Goal: Task Accomplishment & Management: Manage account settings

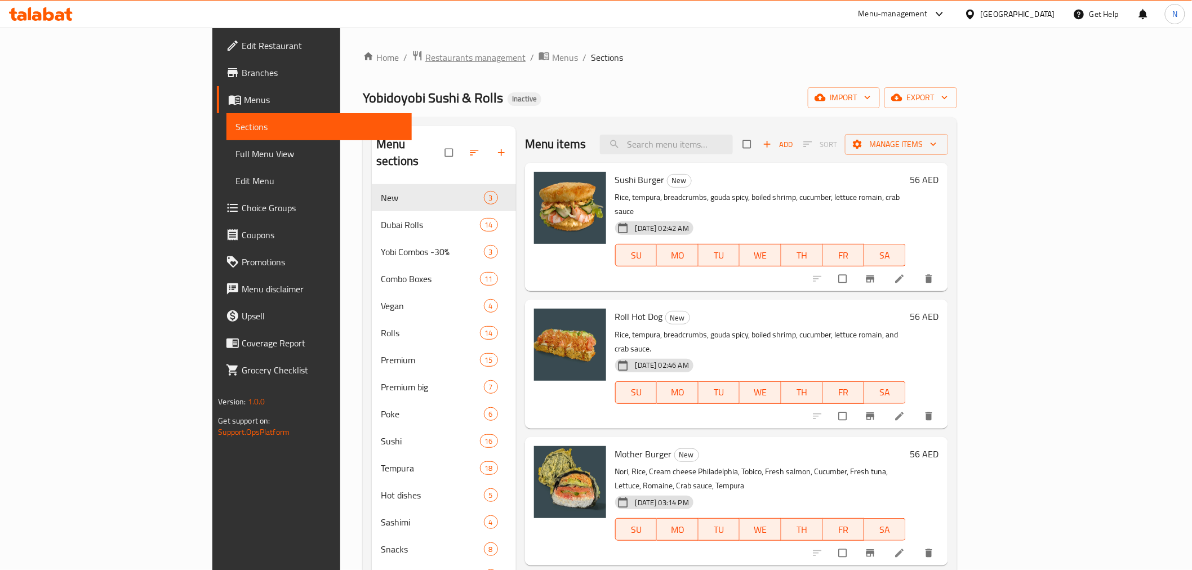
click at [425, 62] on span "Restaurants management" at bounding box center [475, 58] width 100 height 14
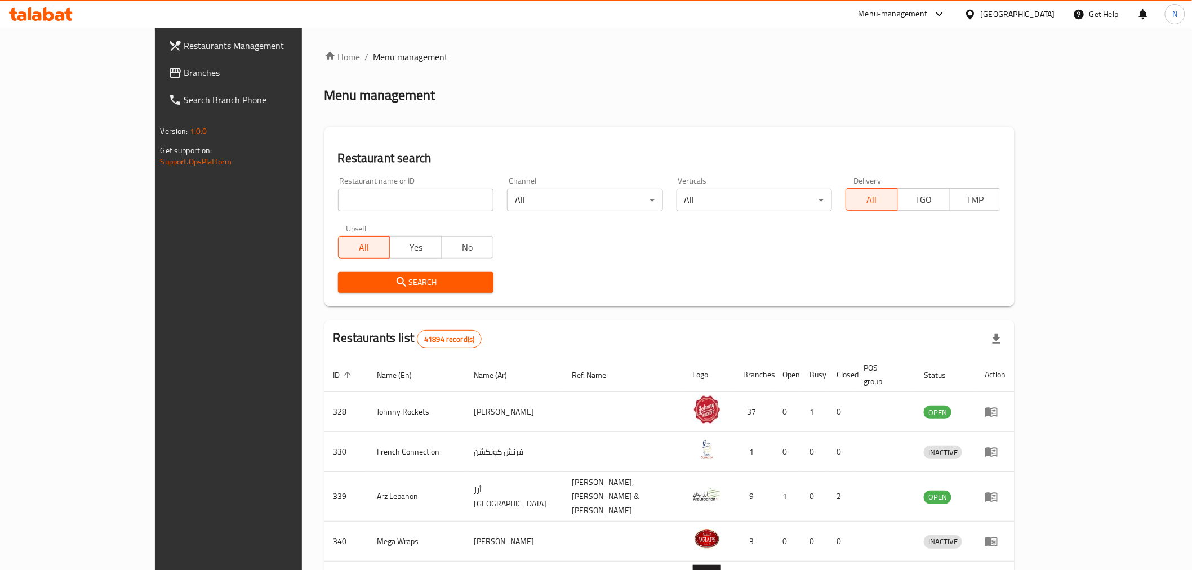
click at [349, 211] on div "Restaurant name or ID Restaurant name or ID" at bounding box center [415, 194] width 169 height 48
click at [858, 18] on div "Menu-management" at bounding box center [902, 14] width 106 height 27
click at [870, 18] on div "Menu-management" at bounding box center [892, 14] width 69 height 14
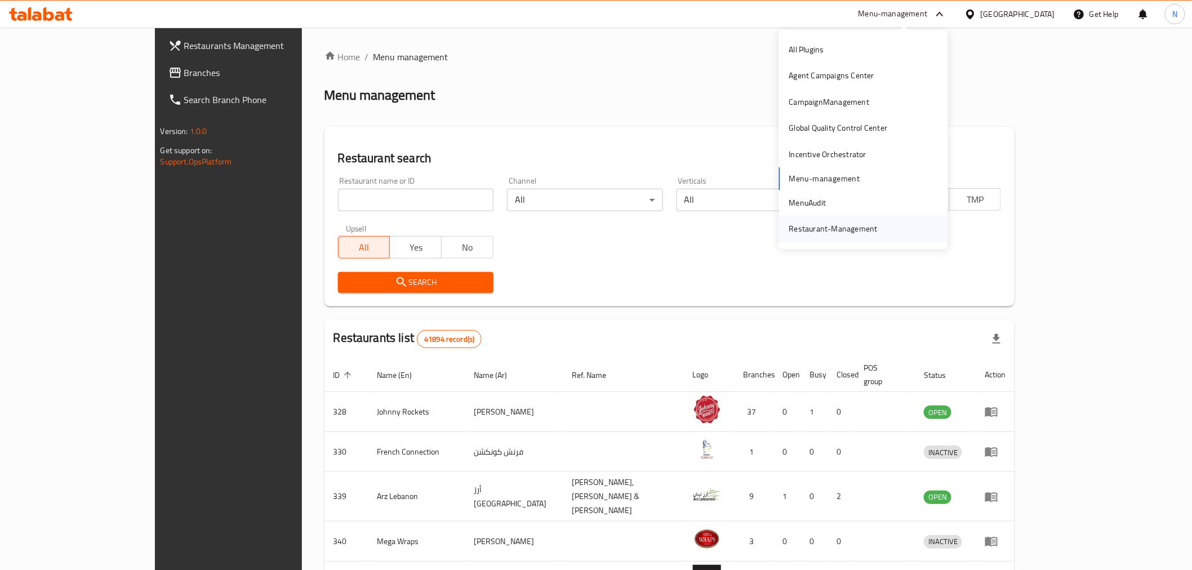
click at [846, 221] on div "Restaurant-Management" at bounding box center [833, 229] width 106 height 26
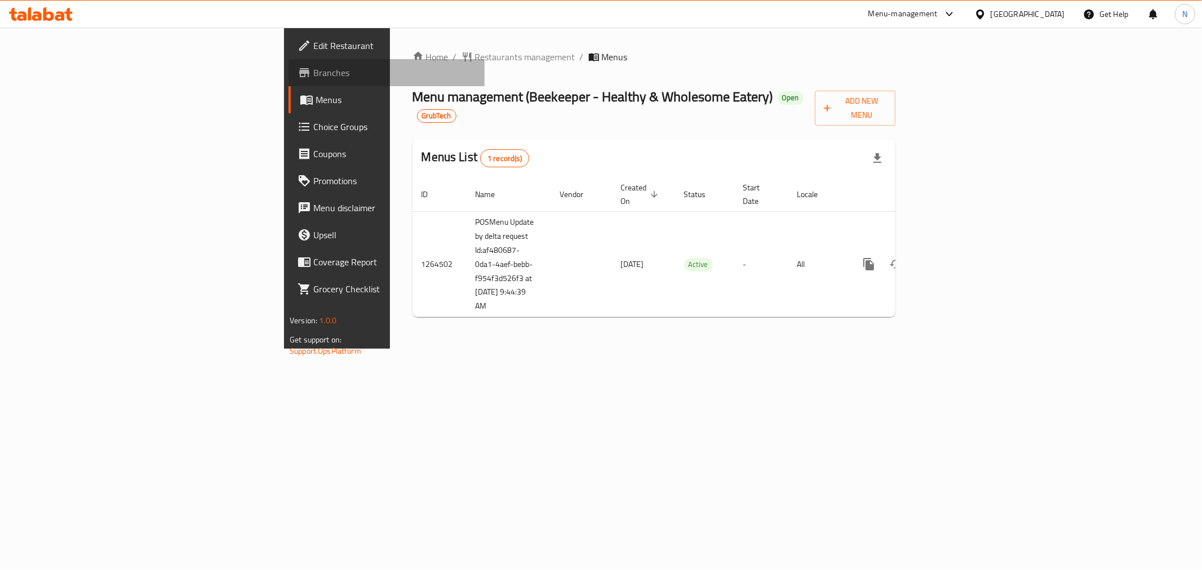
click at [288, 79] on link "Branches" at bounding box center [386, 72] width 196 height 27
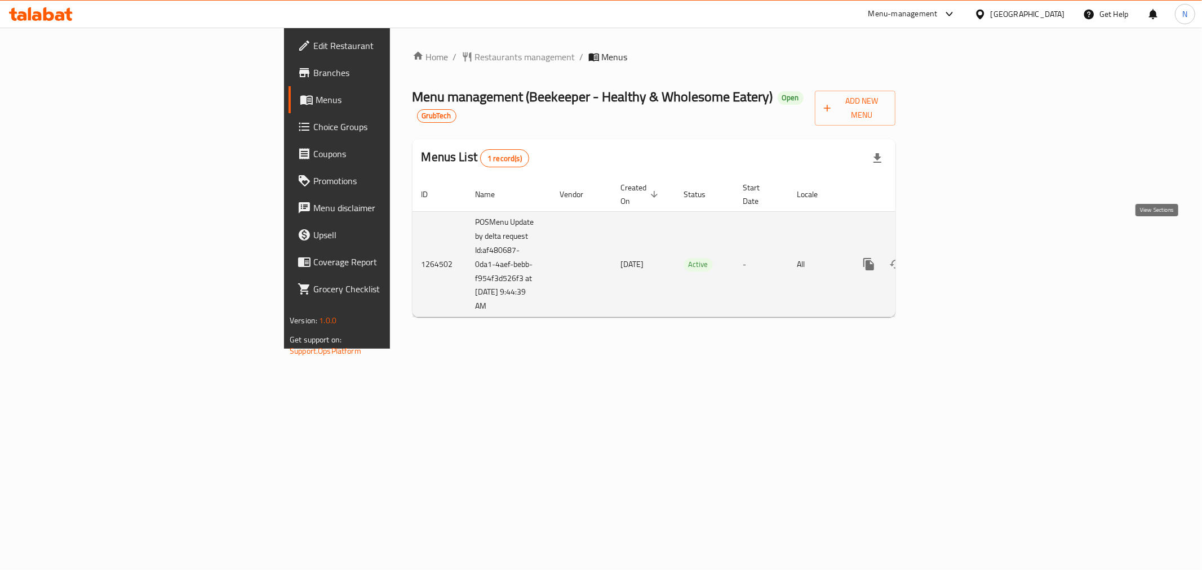
click at [957, 257] on icon "enhanced table" at bounding box center [950, 264] width 14 height 14
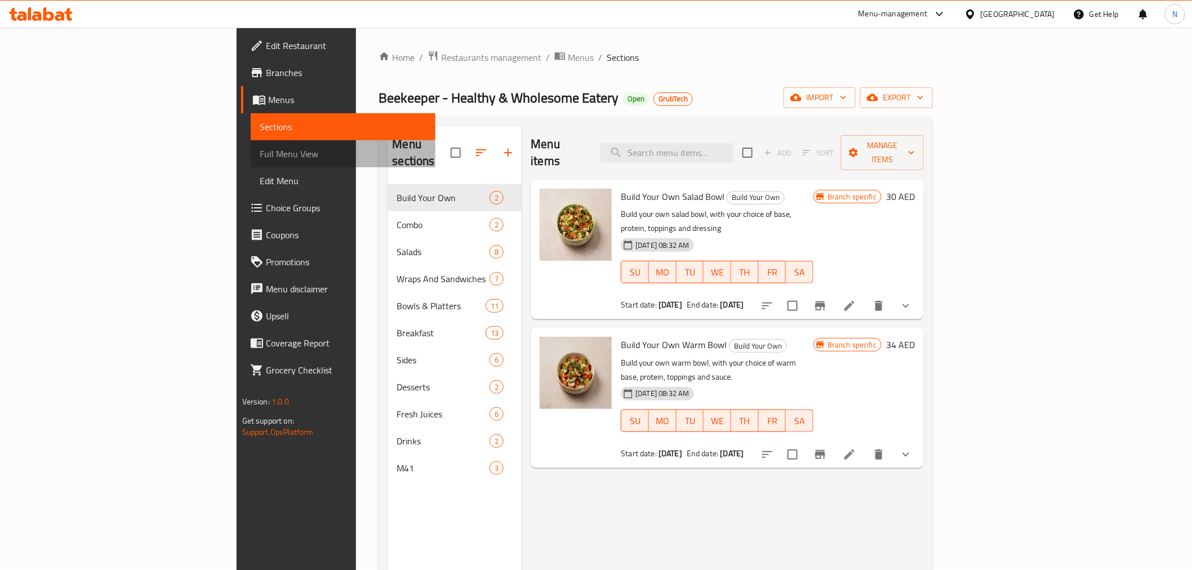
click at [260, 153] on span "Full Menu View" at bounding box center [343, 154] width 167 height 14
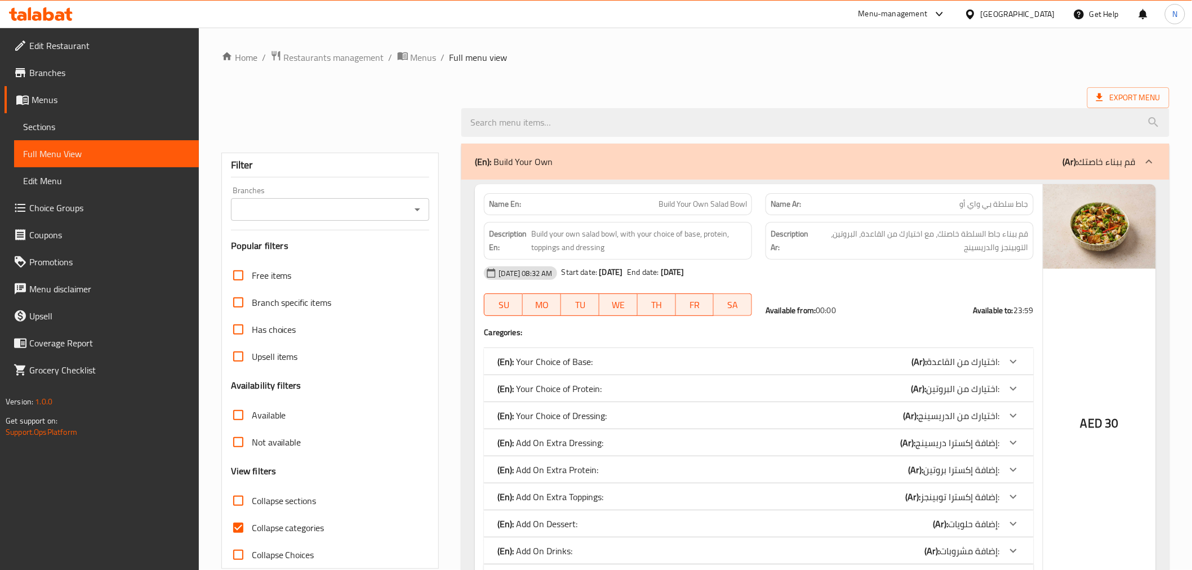
click at [330, 217] on div "Branches" at bounding box center [330, 209] width 199 height 23
click at [420, 214] on icon "Open" at bounding box center [418, 210] width 14 height 14
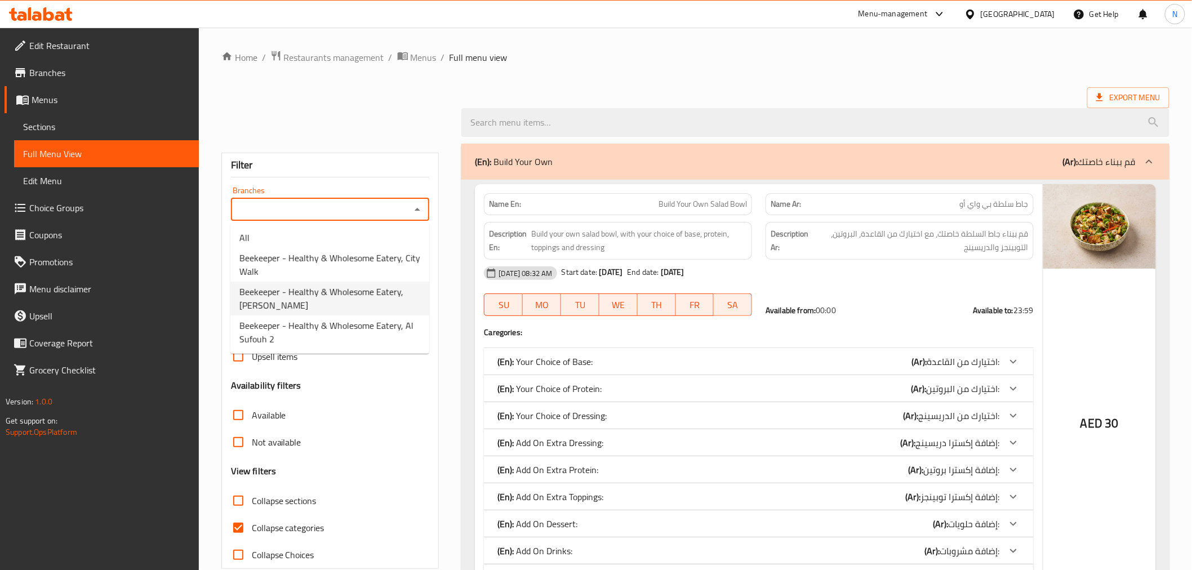
scroll to position [63, 0]
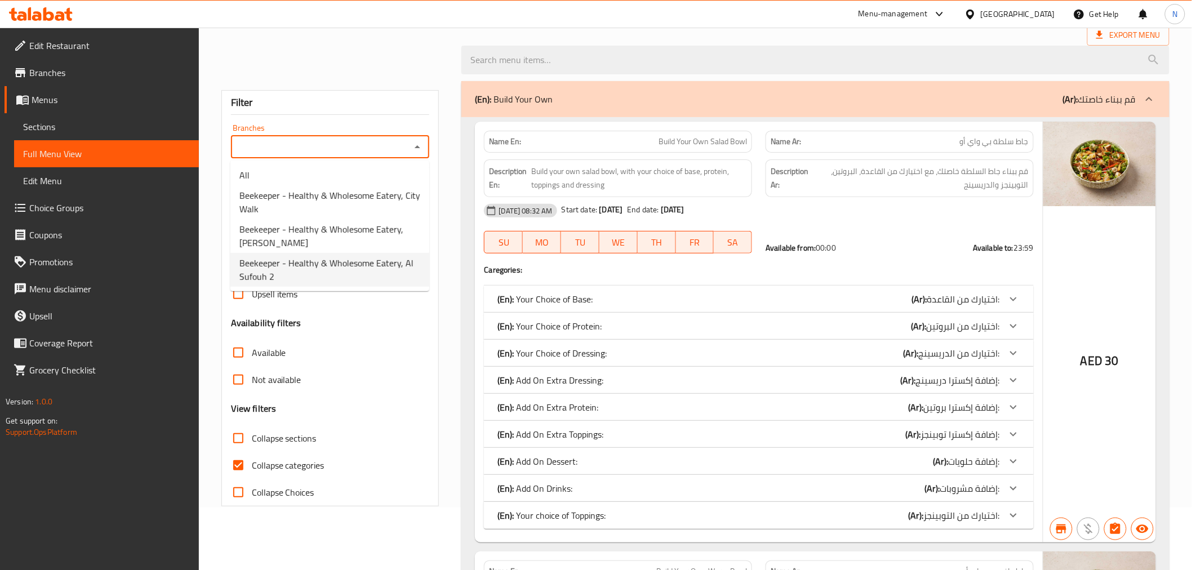
click at [317, 268] on span "Beekeeper - Healthy & Wholesome Eatery, Al Sufouh 2" at bounding box center [329, 269] width 181 height 27
type input "Beekeeper - Healthy & Wholesome Eatery, Al Sufouh 2"
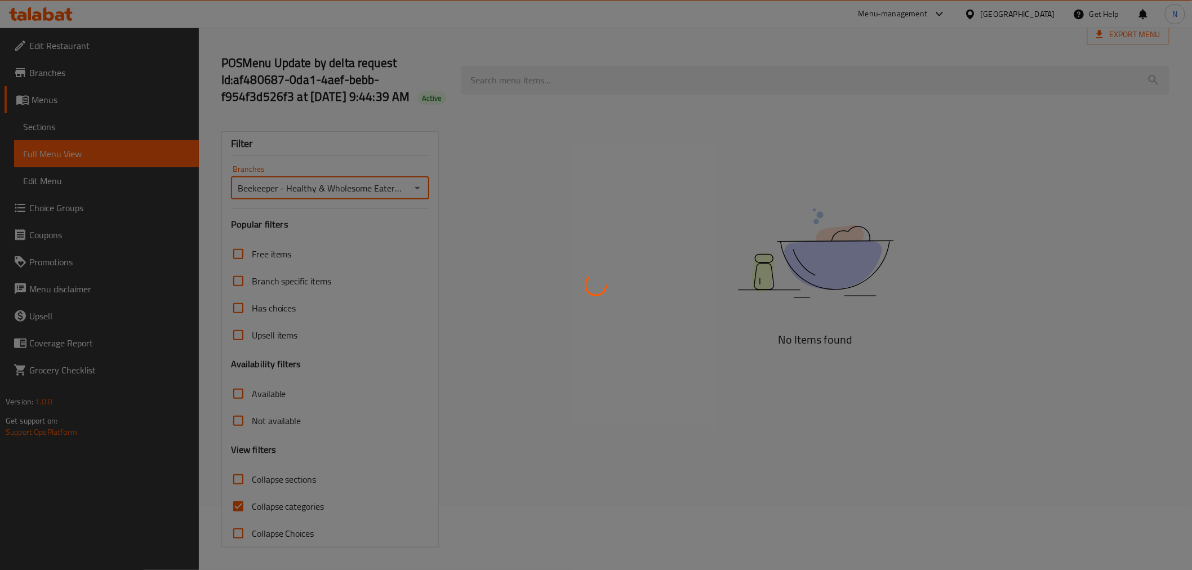
scroll to position [80, 0]
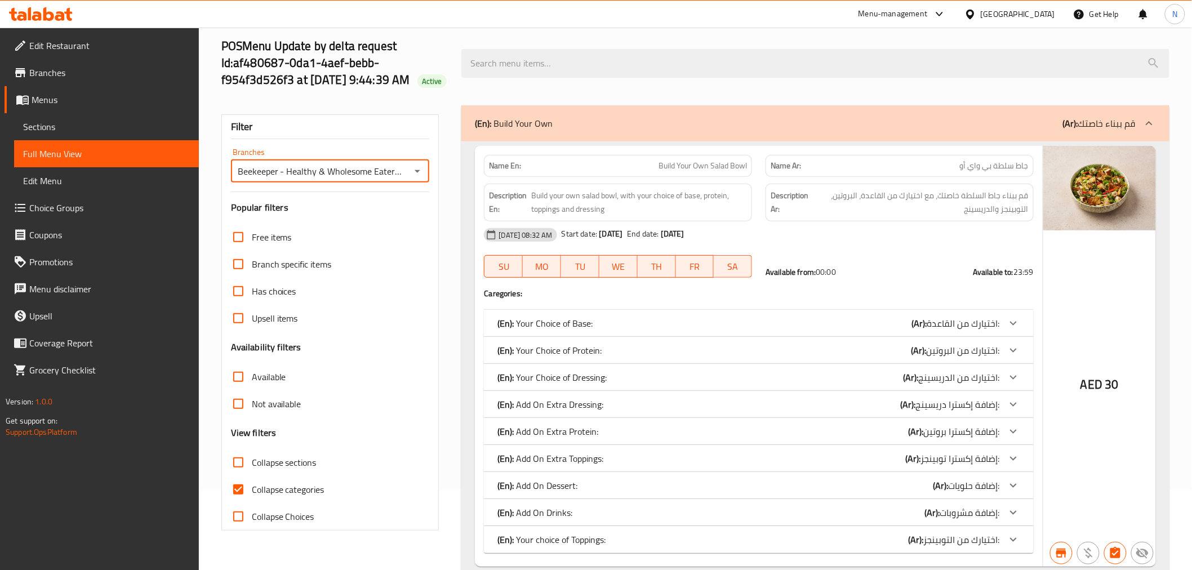
click at [242, 388] on input "Available" at bounding box center [238, 376] width 27 height 27
checkbox input "true"
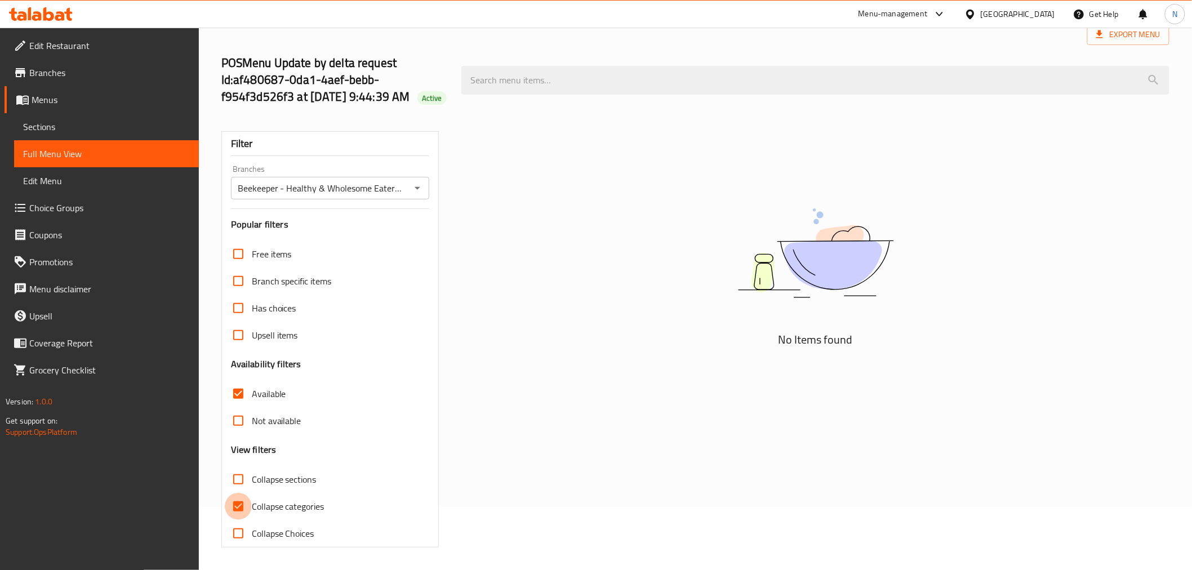
click at [238, 509] on input "Collapse categories" at bounding box center [238, 506] width 27 height 27
checkbox input "false"
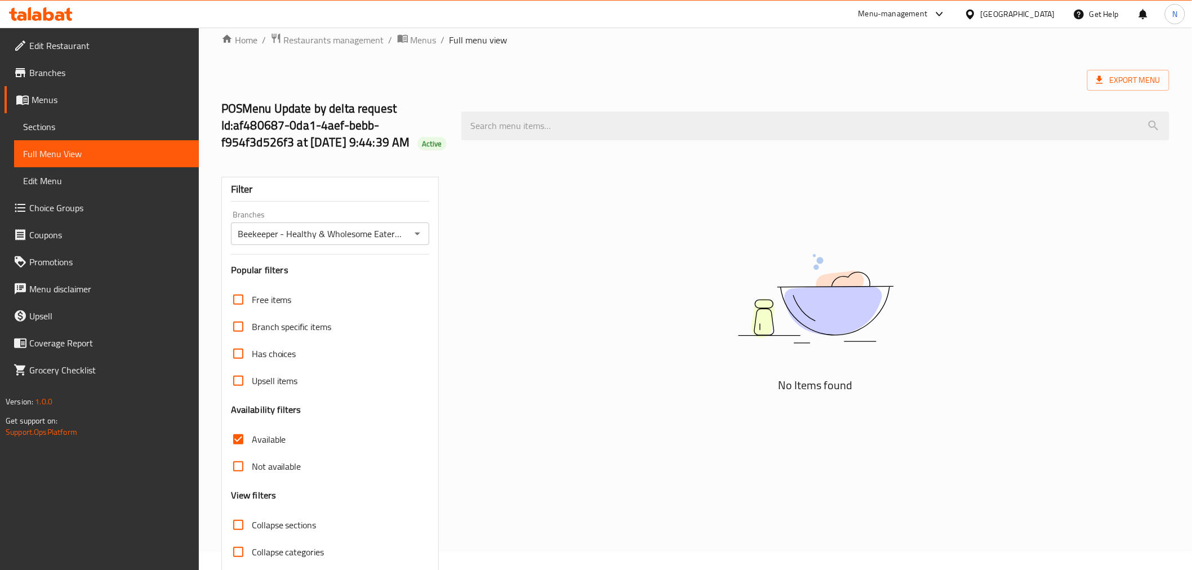
click at [240, 453] on input "Available" at bounding box center [238, 439] width 27 height 27
checkbox input "false"
click at [235, 480] on input "Not available" at bounding box center [238, 466] width 27 height 27
checkbox input "true"
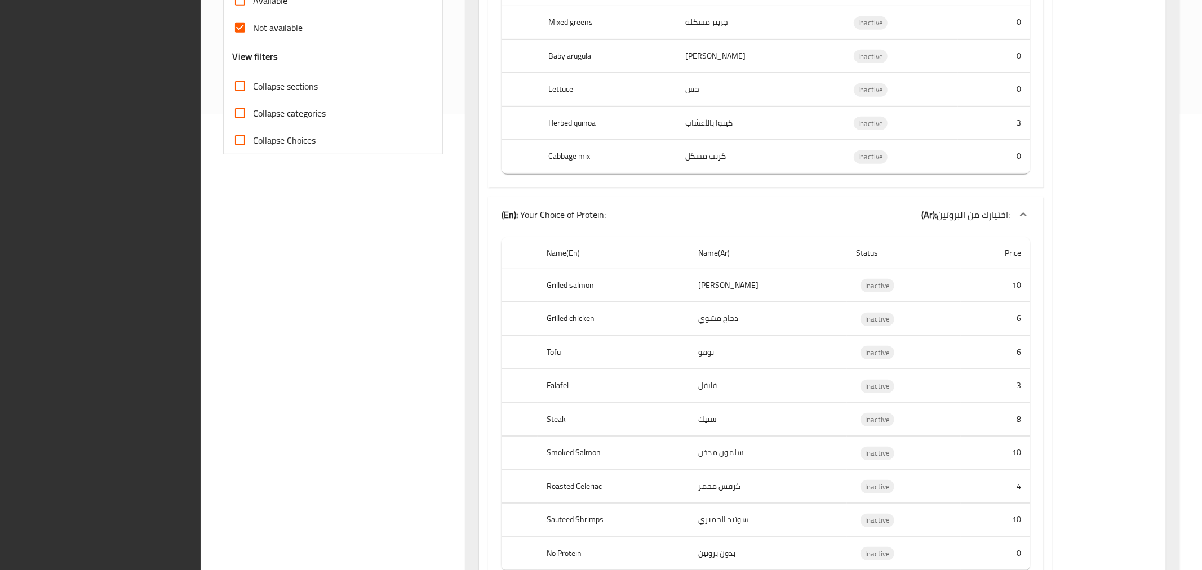
scroll to position [913, 0]
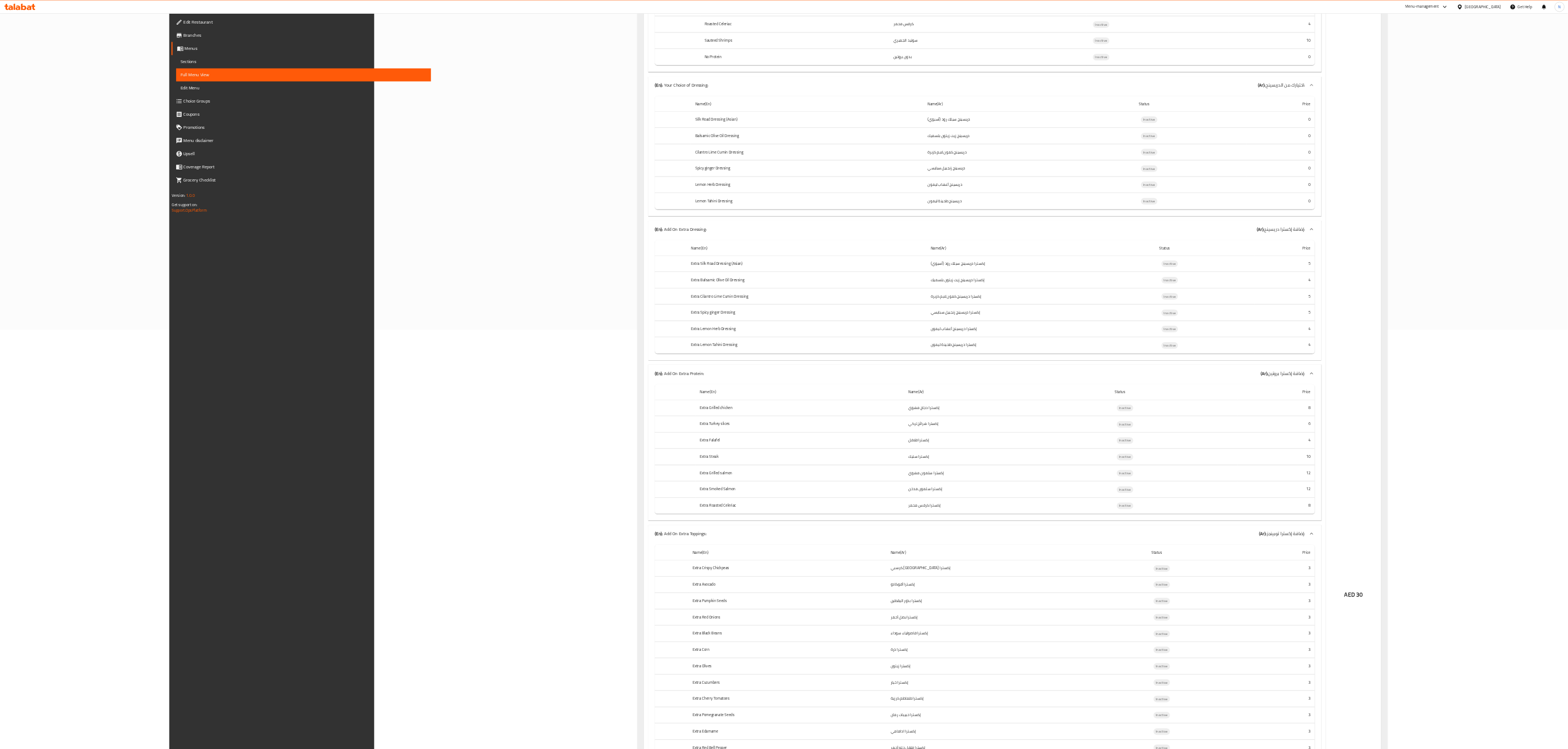
scroll to position [263, 0]
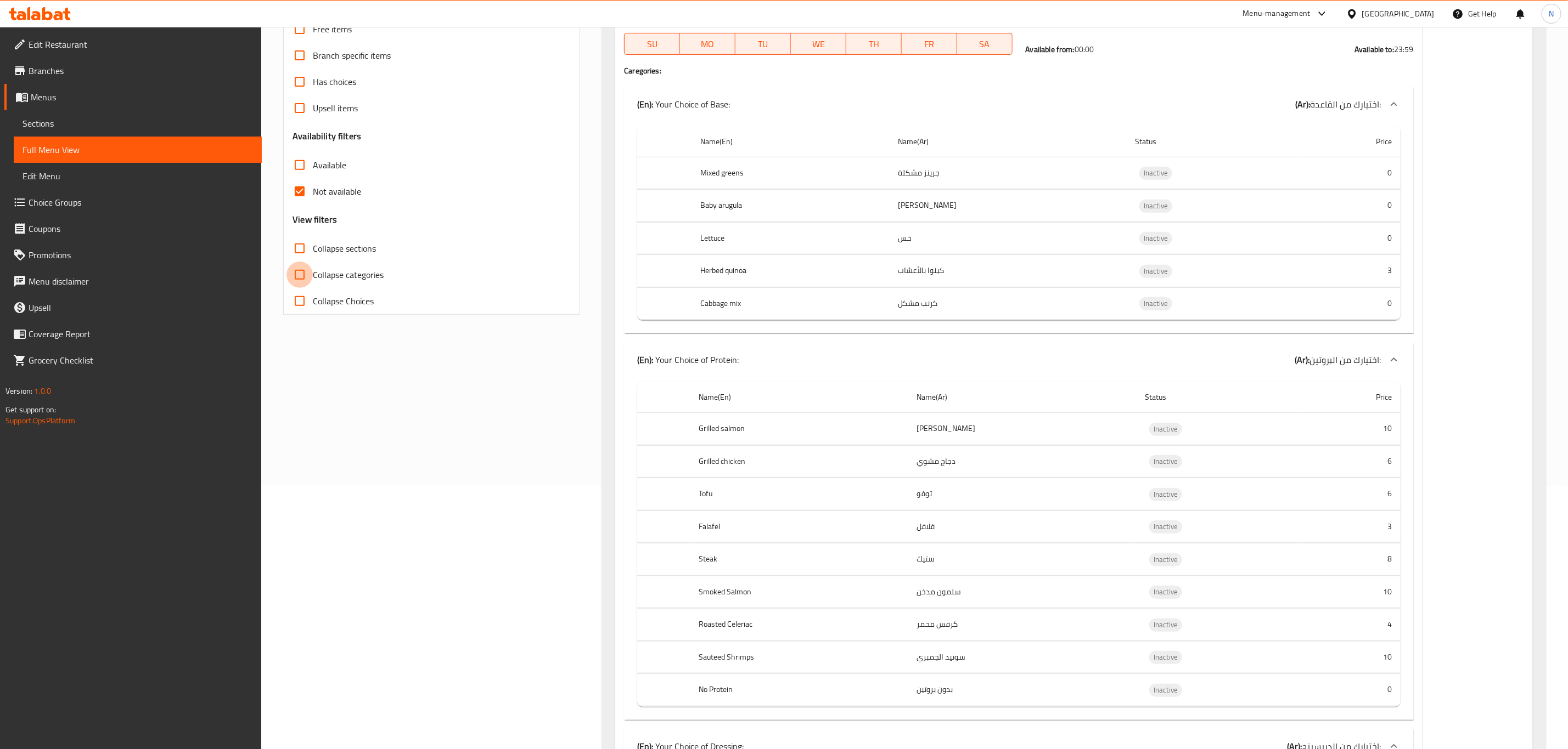
click at [295, 277] on input "Collapse categories" at bounding box center [299, 275] width 26 height 26
checkbox input "true"
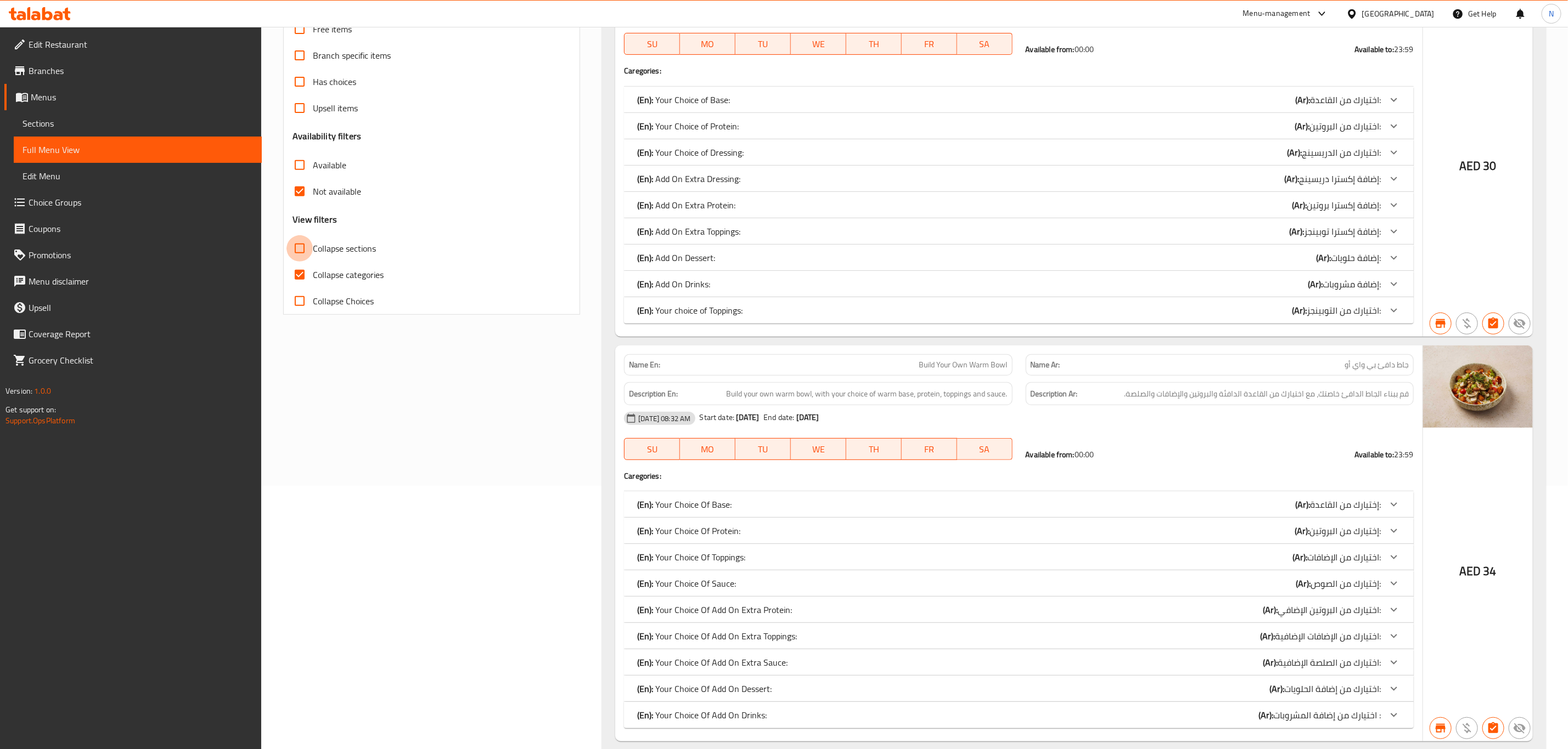
click at [303, 243] on input "Collapse sections" at bounding box center [299, 248] width 26 height 26
checkbox input "true"
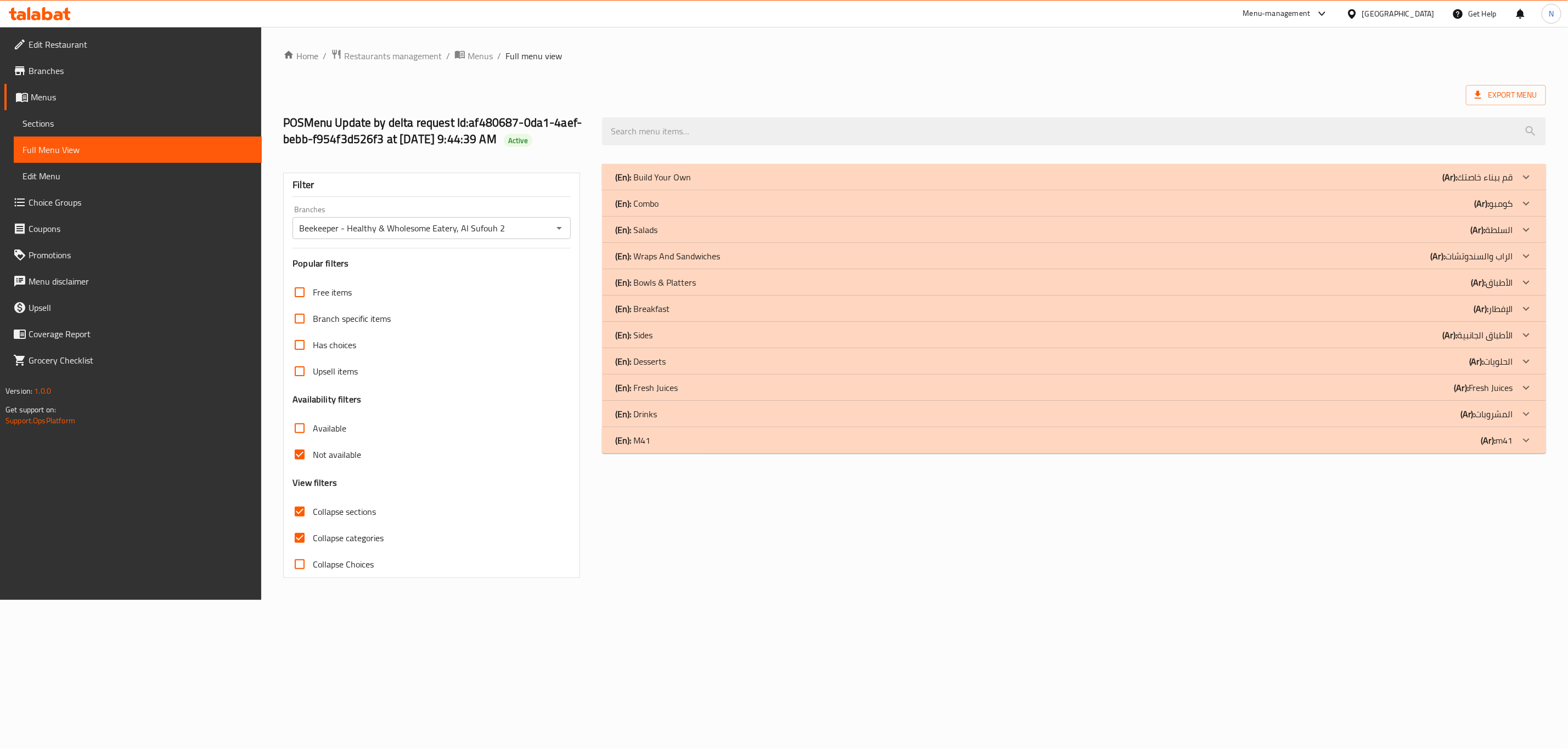
click at [298, 551] on input "Collapse Choices" at bounding box center [299, 564] width 26 height 26
checkbox input "true"
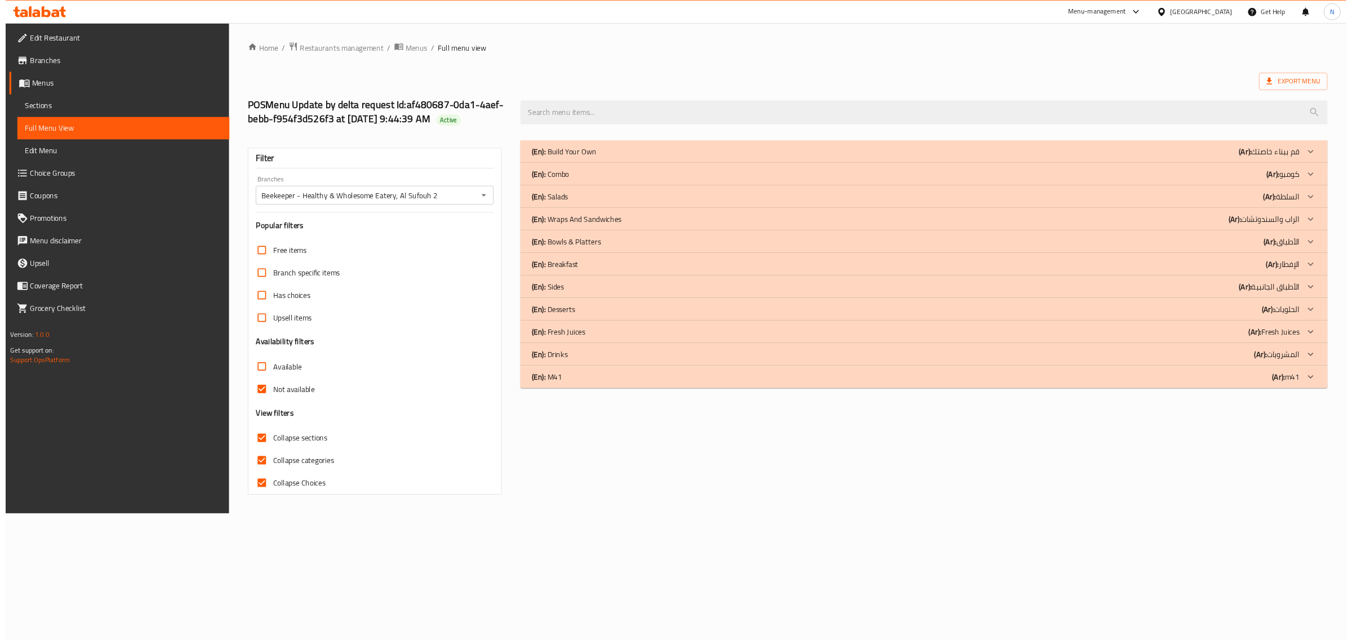
scroll to position [0, 0]
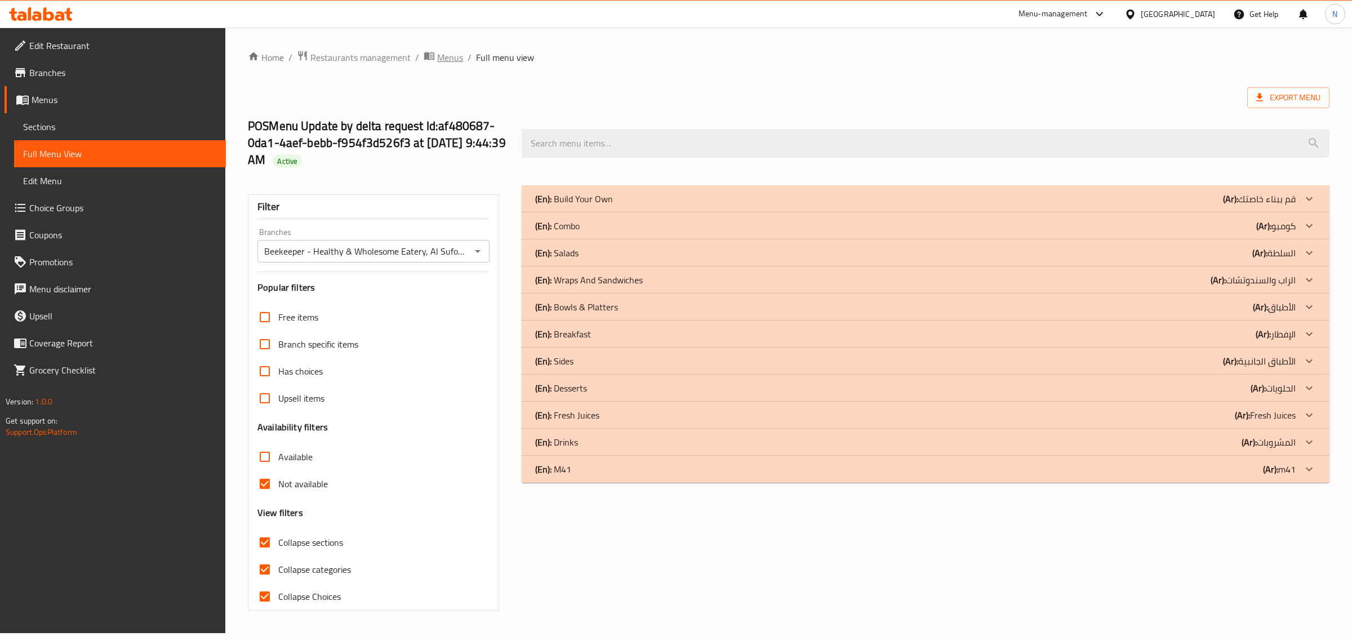
click at [451, 59] on span "Menus" at bounding box center [450, 58] width 26 height 14
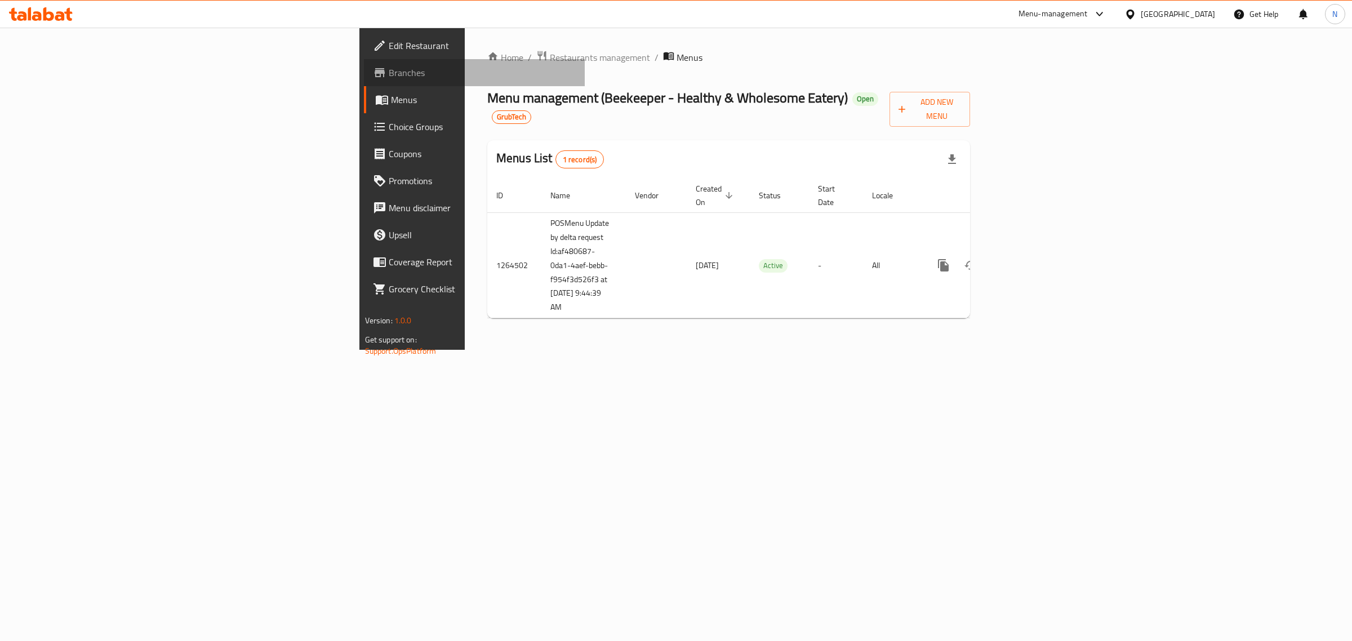
click at [389, 74] on span "Branches" at bounding box center [483, 73] width 188 height 14
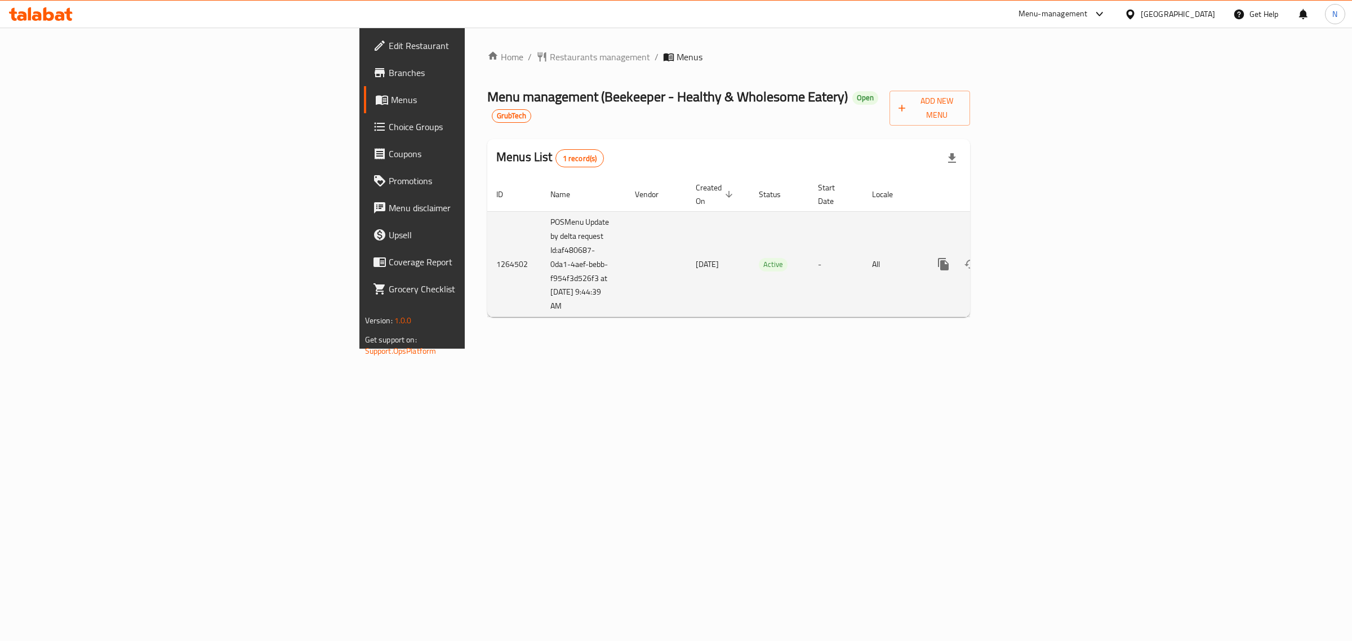
drag, startPoint x: 305, startPoint y: 224, endPoint x: 367, endPoint y: 282, distance: 85.3
click at [541, 282] on td "POSMenu Update by delta request Id:af480687-0da1-4aef-bebb-f954f3d526f3 at [DAT…" at bounding box center [583, 264] width 84 height 106
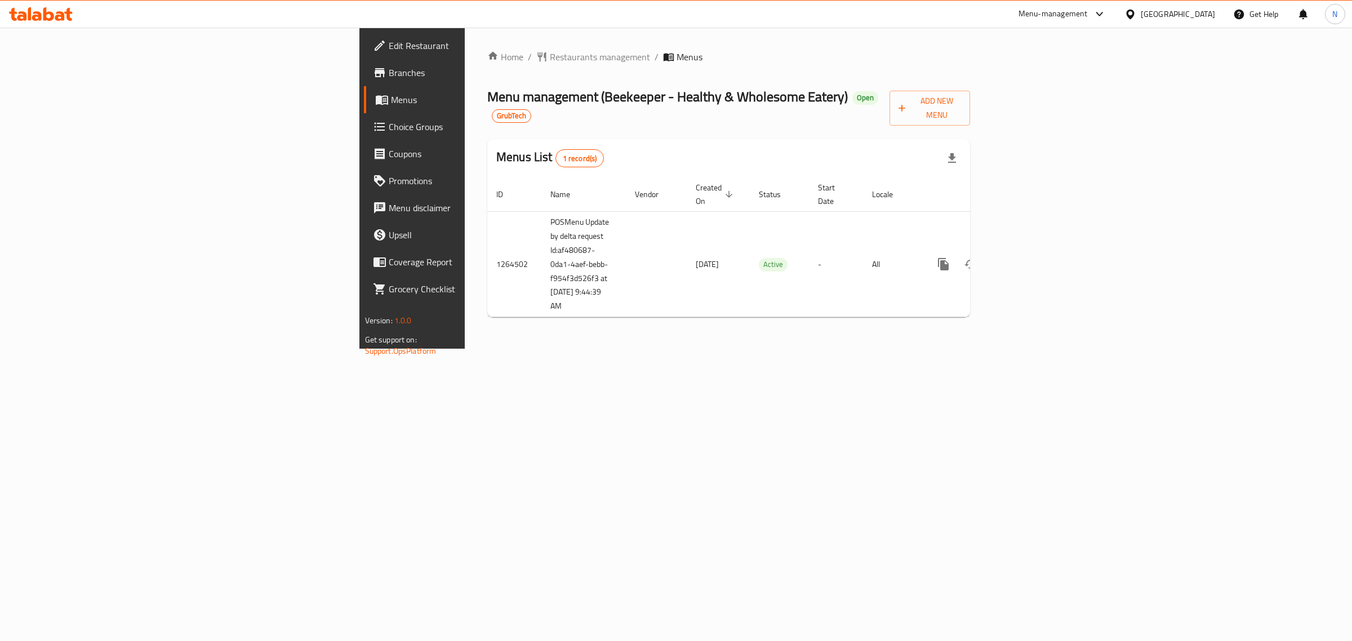
copy td "Id:af480687-0da1-4aef-bebb-f954f3d526f3 at 10/8/2025 9:44:39 AM"
click at [389, 79] on span "Branches" at bounding box center [483, 73] width 188 height 14
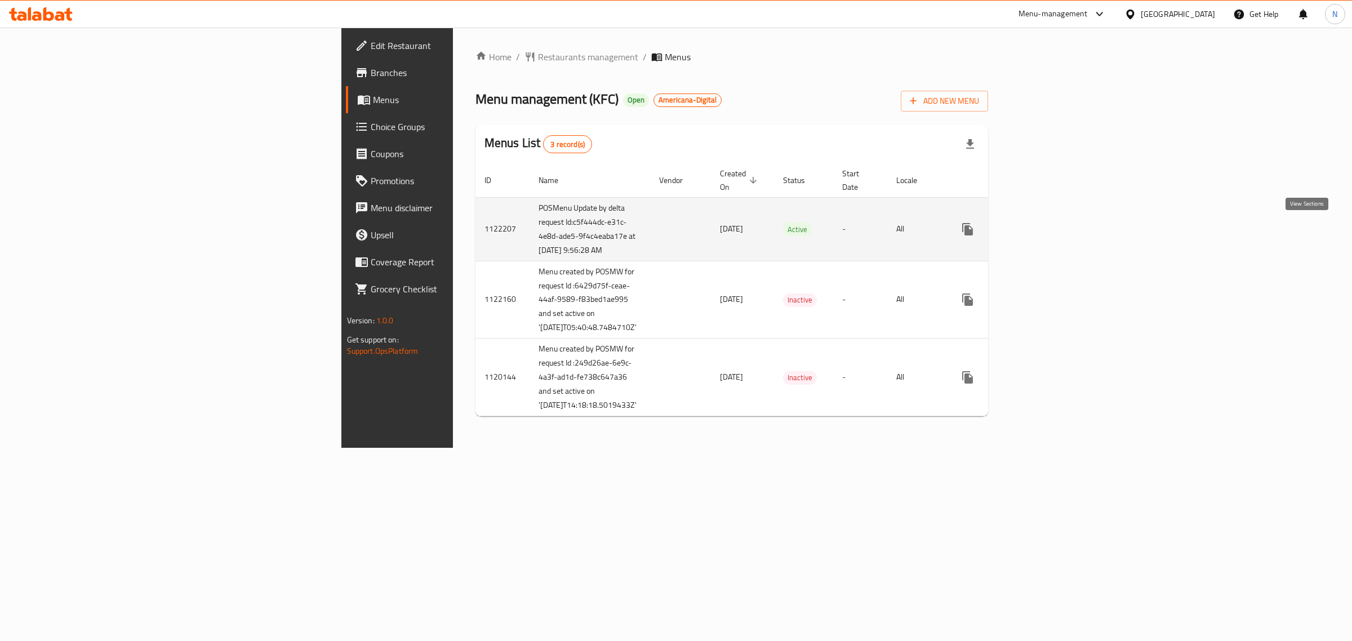
click at [1054, 232] on icon "enhanced table" at bounding box center [1049, 229] width 10 height 10
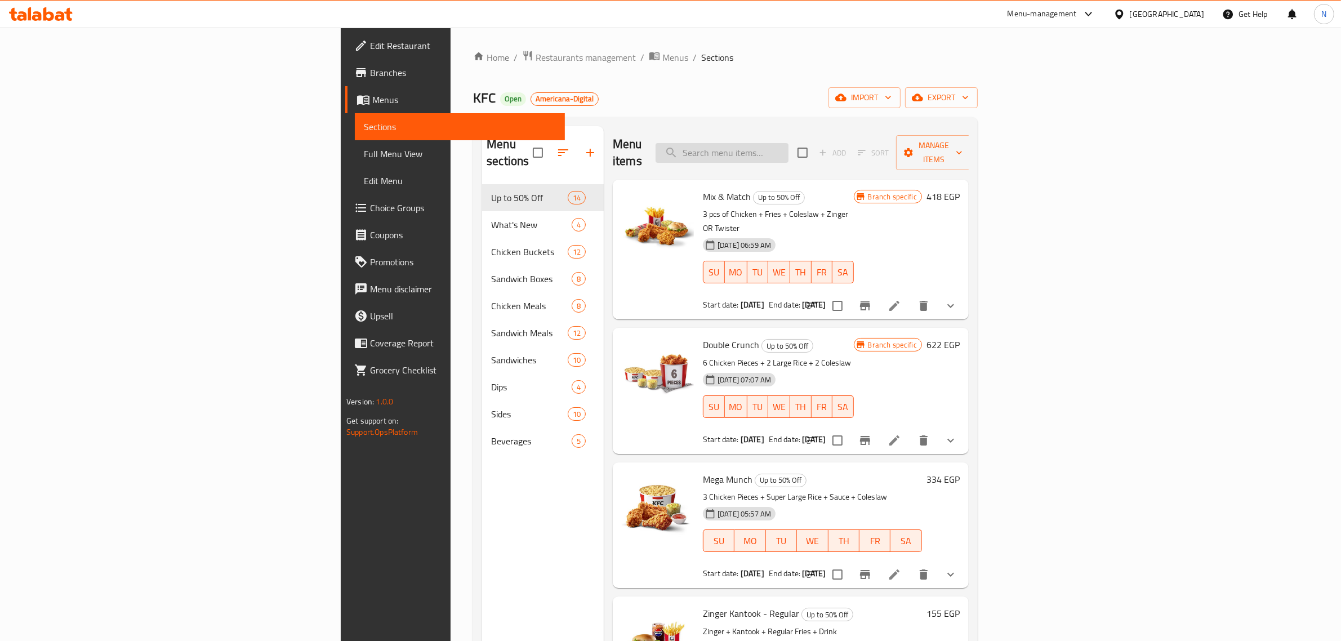
click at [789, 146] on input "search" at bounding box center [722, 153] width 133 height 20
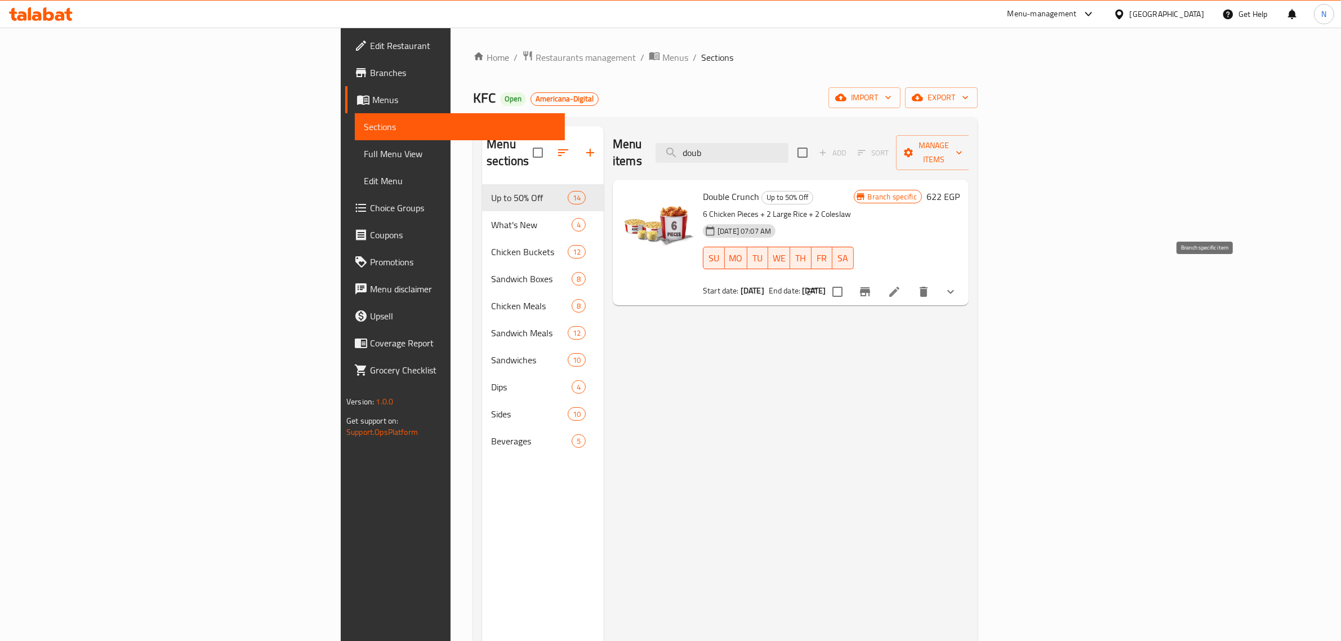
click at [872, 285] on icon "Branch-specific-item" at bounding box center [865, 292] width 14 height 14
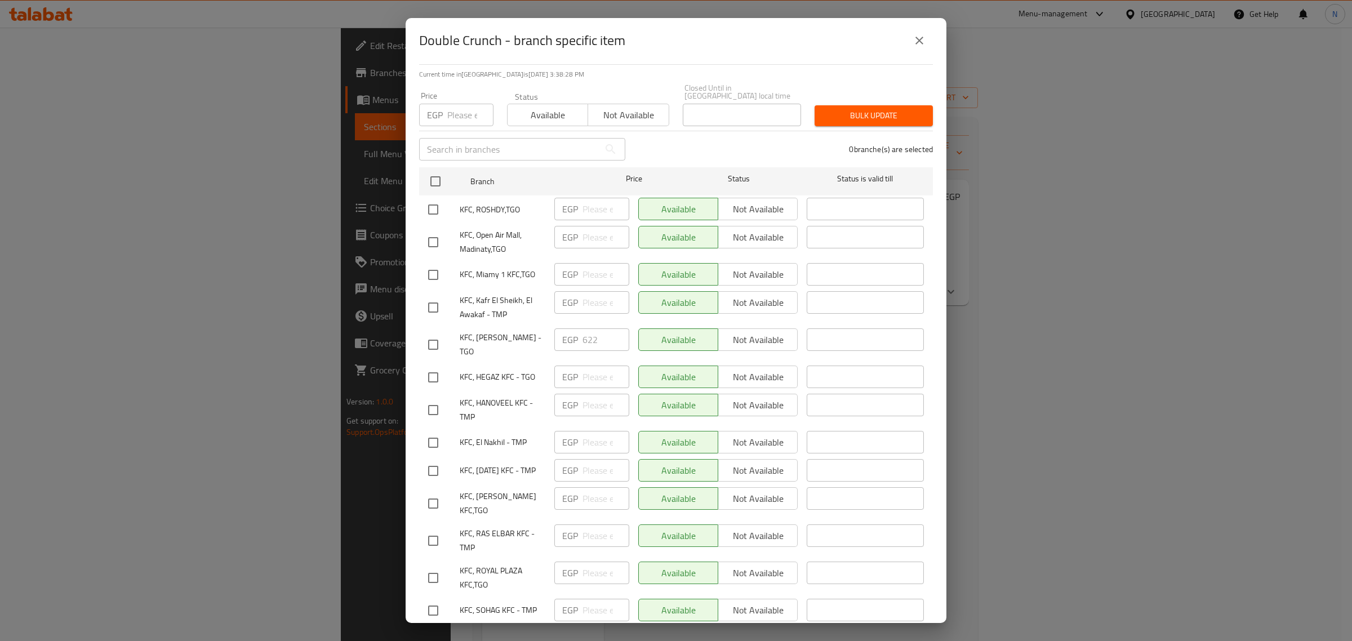
scroll to position [70, 0]
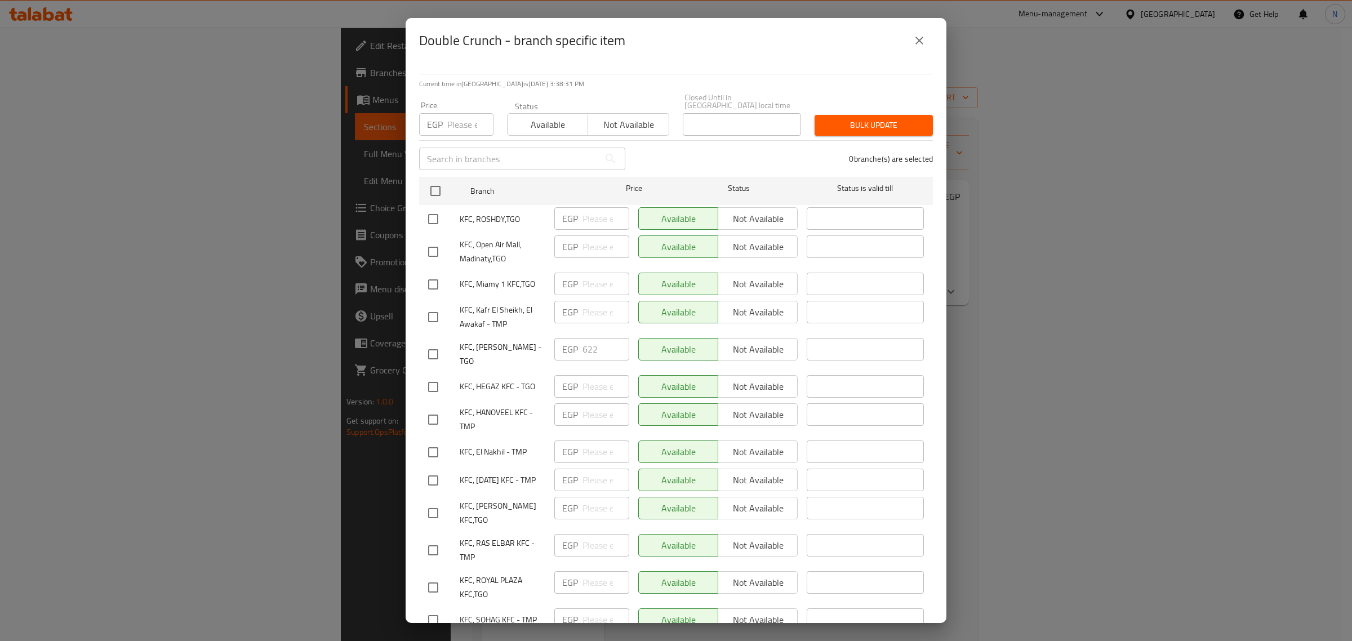
click at [479, 381] on span "KFC, HEGAZ KFC - TGO" at bounding box center [503, 387] width 86 height 14
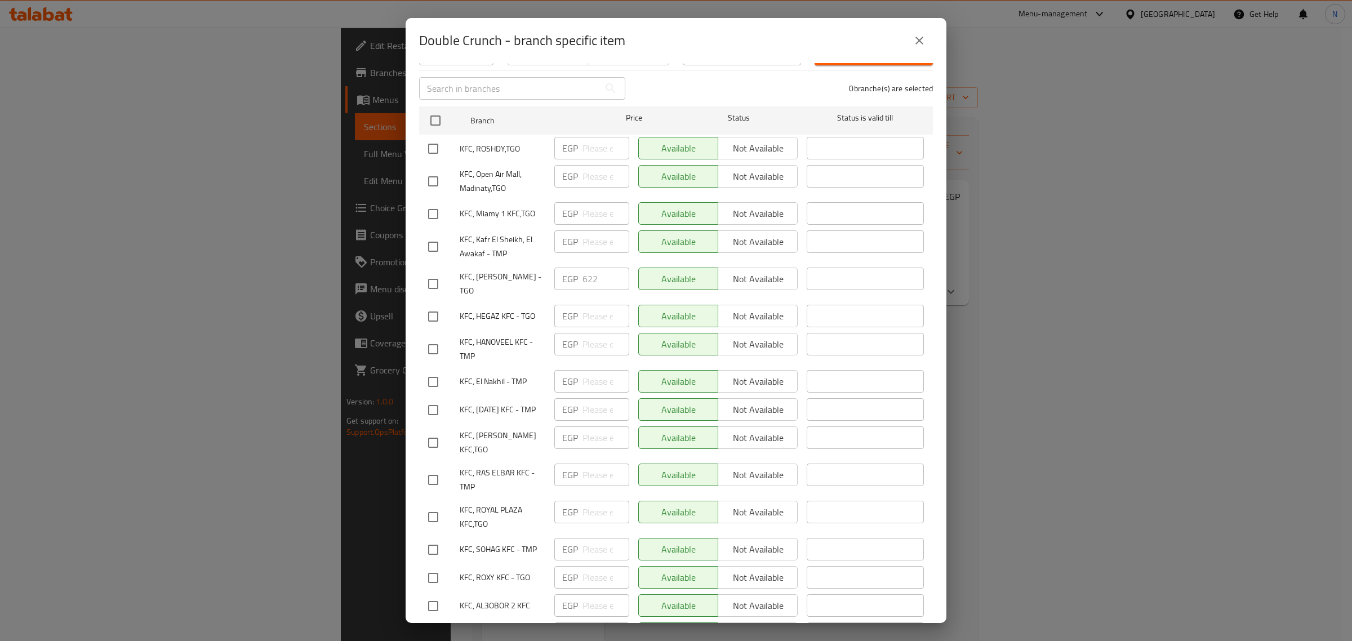
scroll to position [1941, 0]
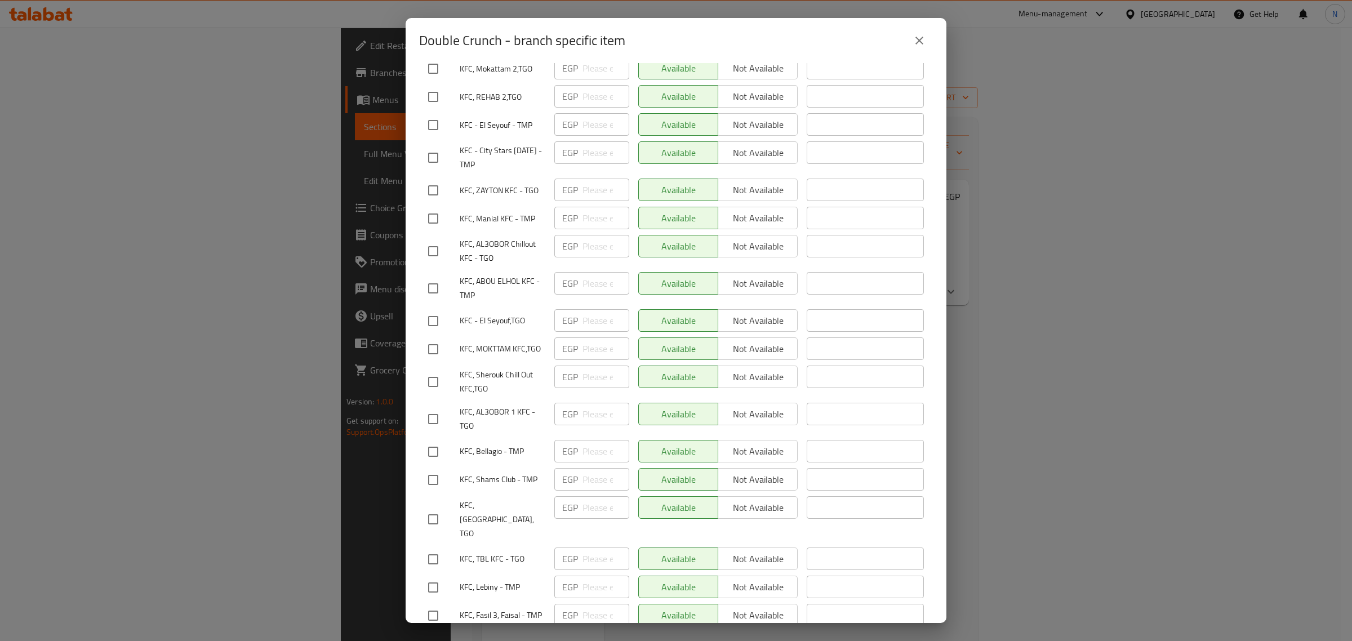
click at [914, 38] on icon "close" at bounding box center [920, 41] width 14 height 14
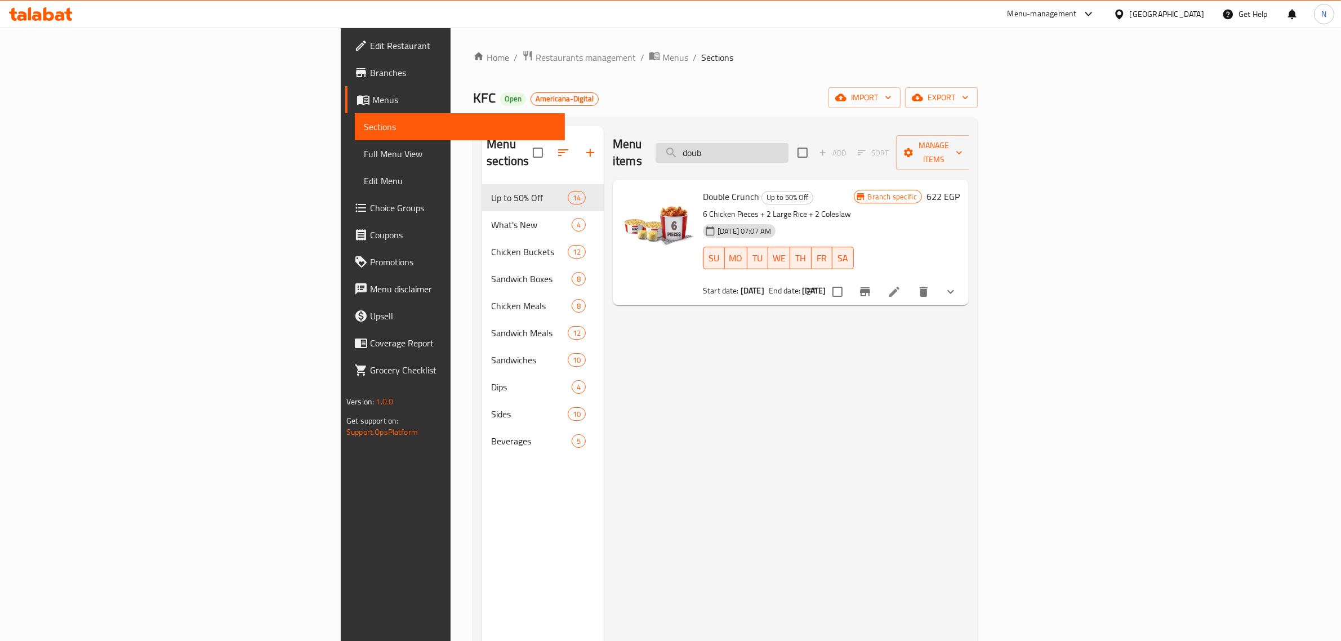
click at [789, 143] on input "doub" at bounding box center [722, 153] width 133 height 20
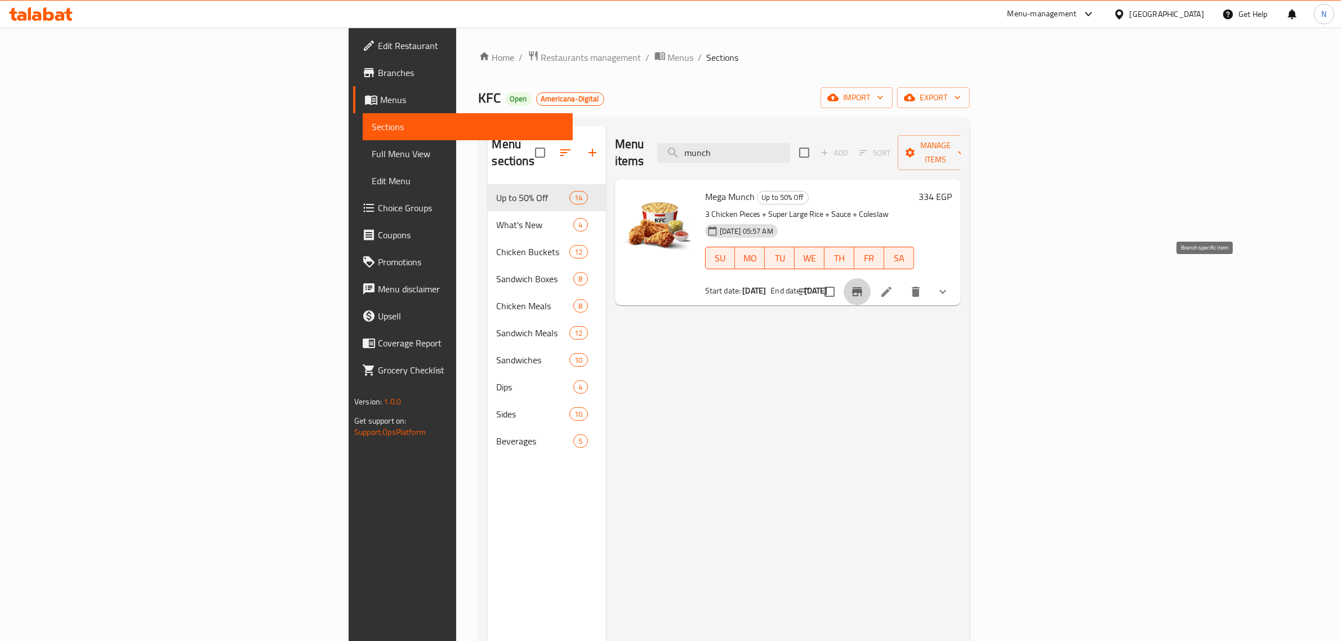
click at [864, 285] on icon "Branch-specific-item" at bounding box center [858, 292] width 14 height 14
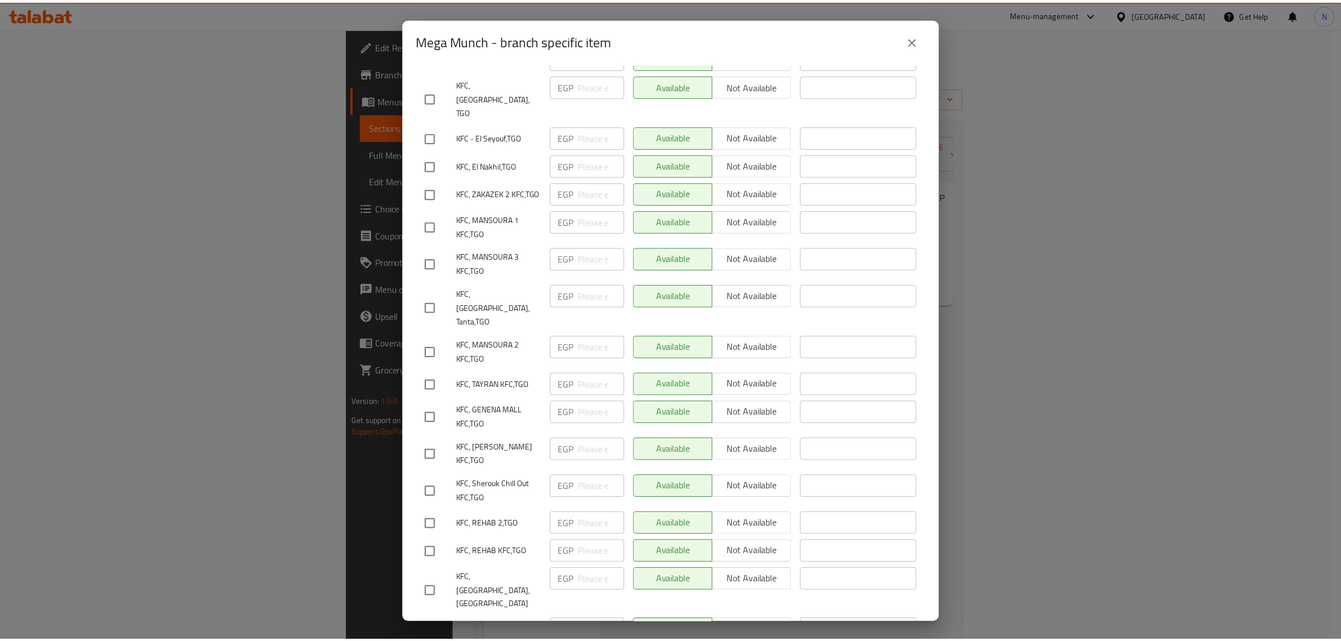
scroll to position [6721, 0]
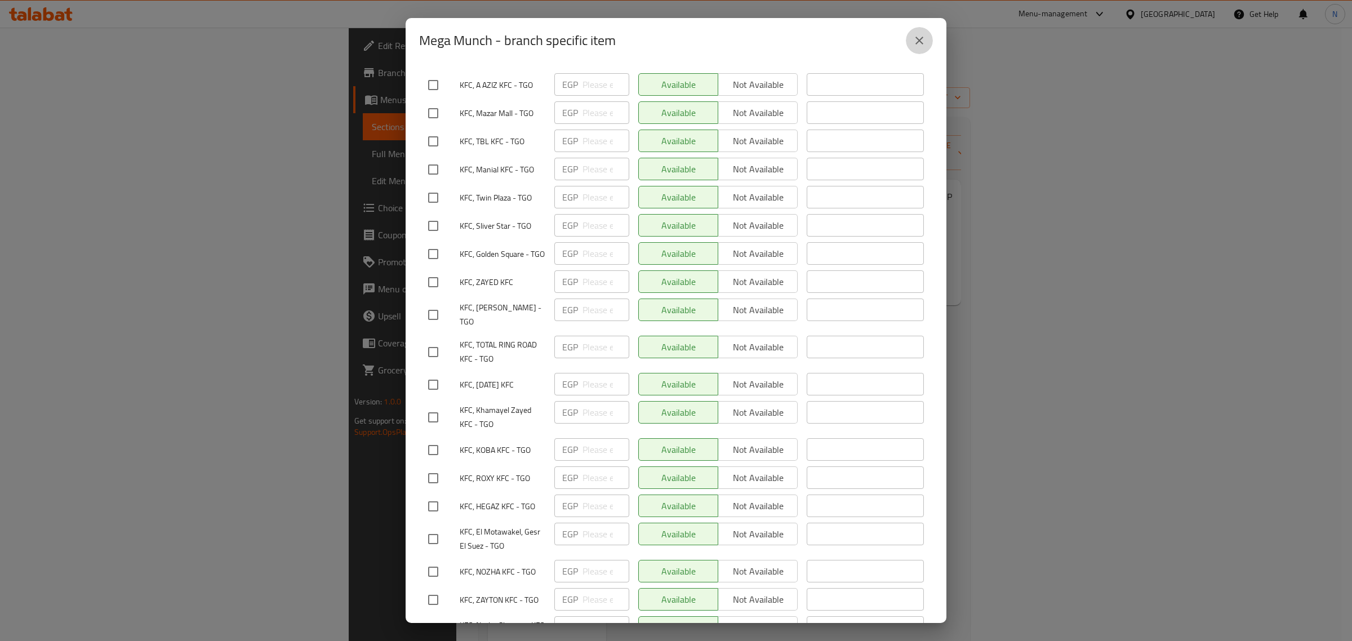
click at [919, 37] on icon "close" at bounding box center [920, 41] width 14 height 14
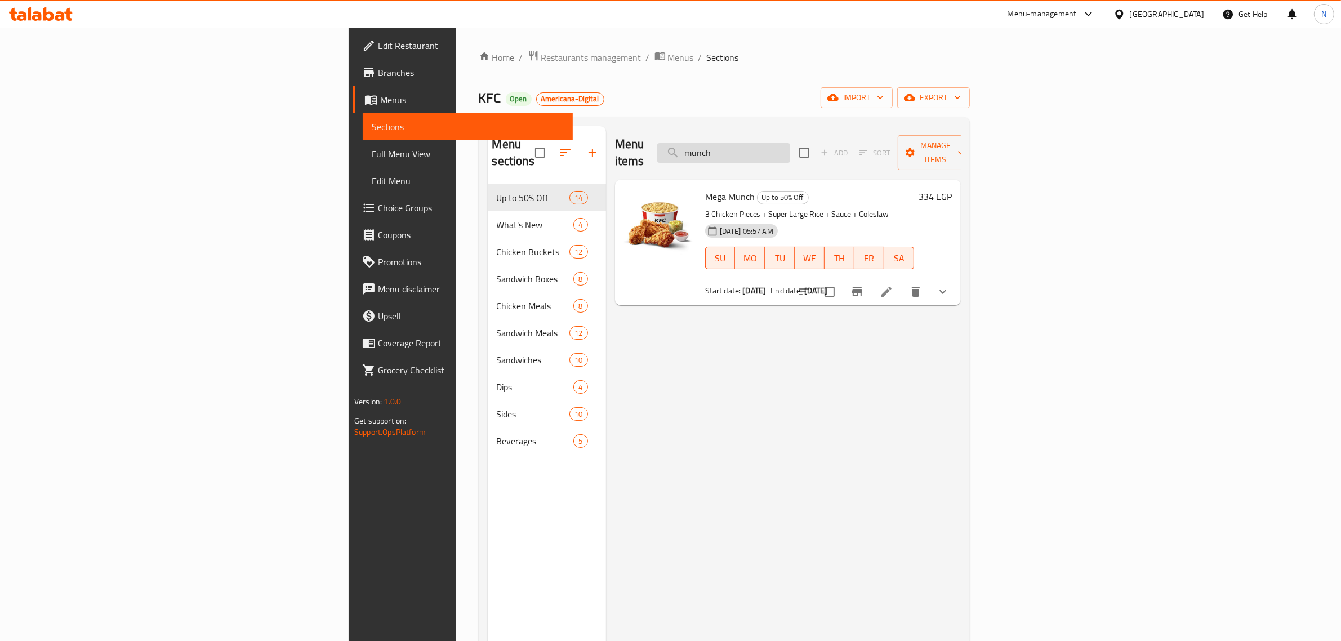
click at [851, 157] on div "Menu items munch Add Sort Manage items" at bounding box center [788, 153] width 346 height 54
click at [790, 143] on input "munch" at bounding box center [723, 153] width 133 height 20
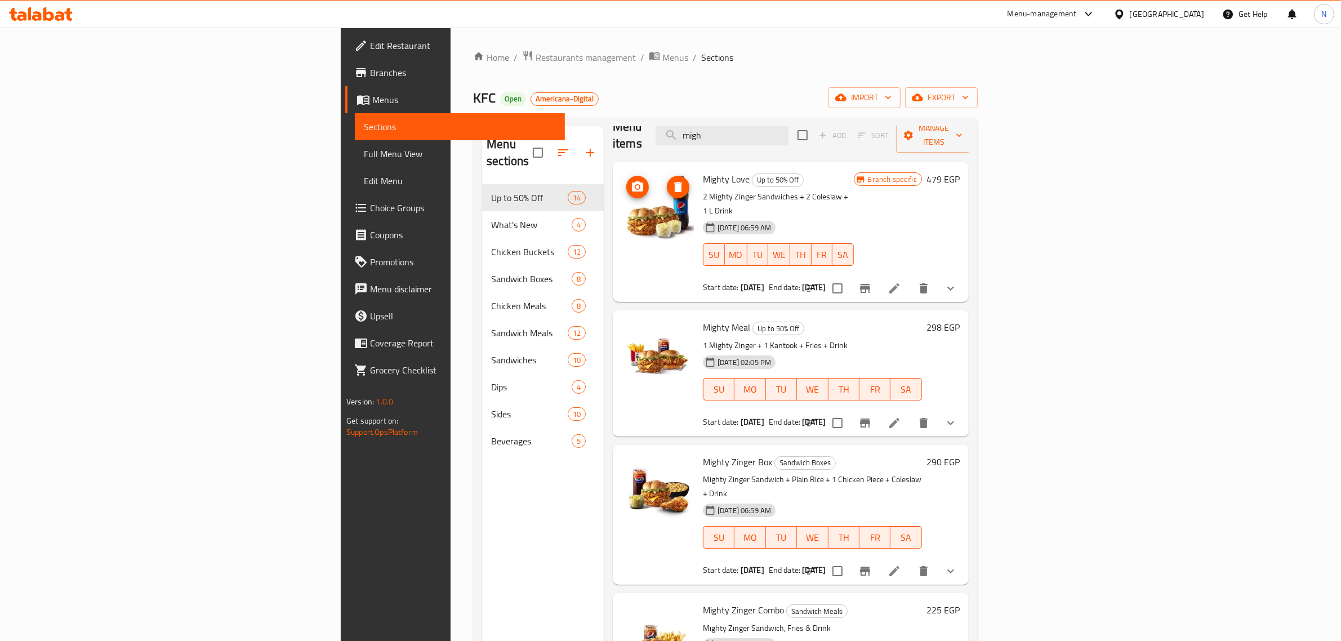
scroll to position [0, 0]
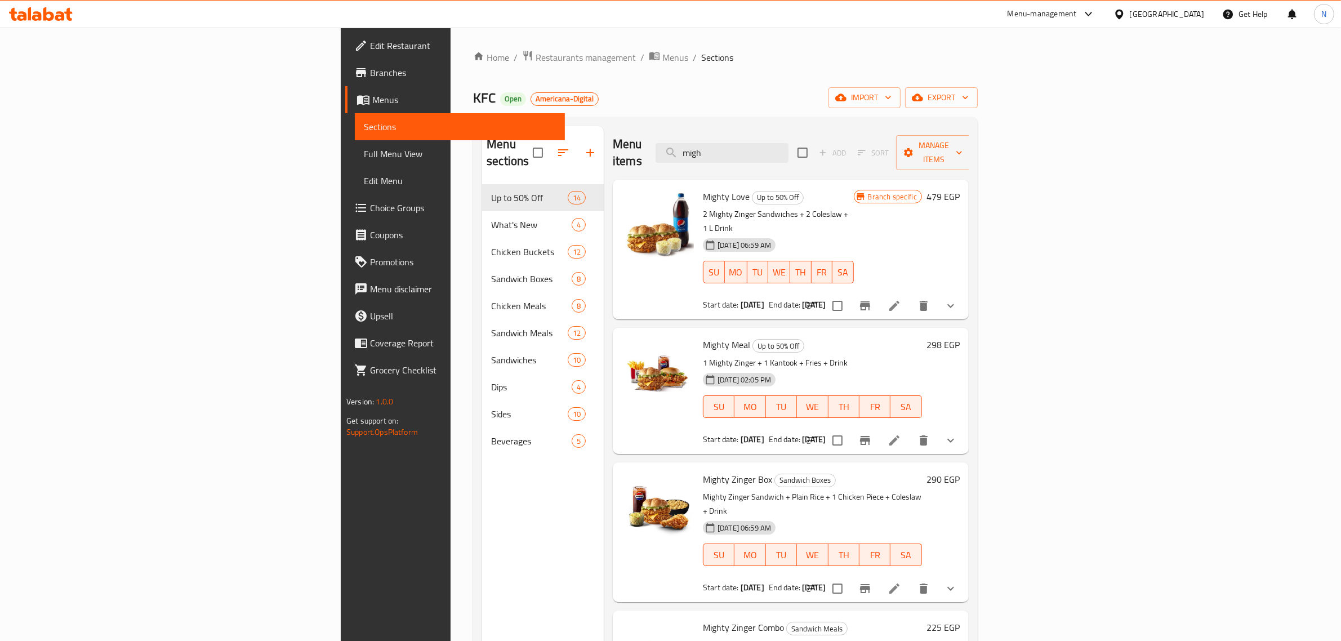
type input "migh"
click at [370, 75] on span "Branches" at bounding box center [463, 73] width 186 height 14
